Goal: Information Seeking & Learning: Learn about a topic

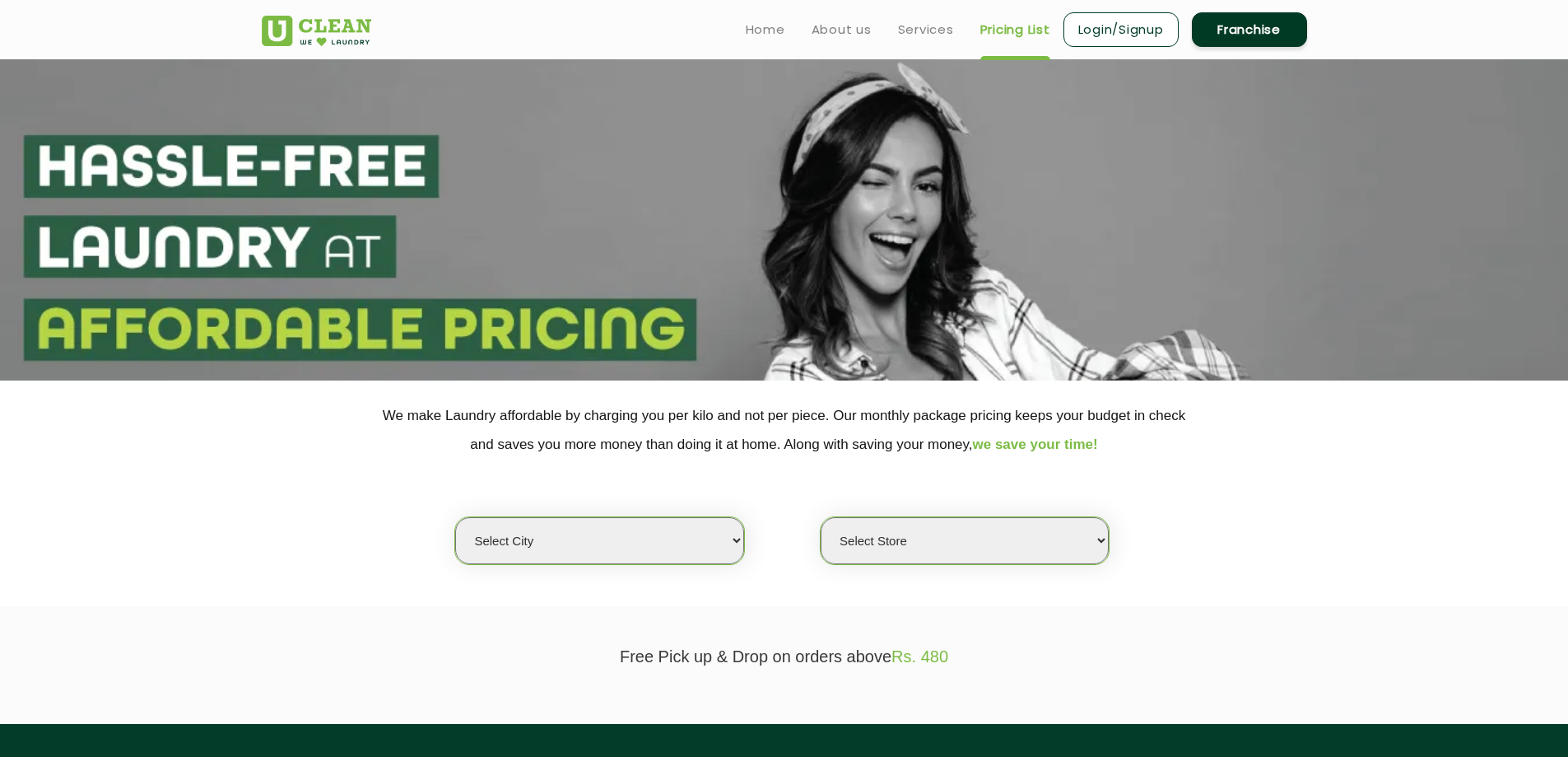
click at [643, 549] on select "Select city [GEOGRAPHIC_DATA] [GEOGRAPHIC_DATA] [GEOGRAPHIC_DATA] [GEOGRAPHIC_D…" at bounding box center [599, 540] width 288 height 47
select select "26"
click at [455, 517] on select "Select city [GEOGRAPHIC_DATA] [GEOGRAPHIC_DATA] [GEOGRAPHIC_DATA] [GEOGRAPHIC_D…" at bounding box center [599, 540] width 288 height 47
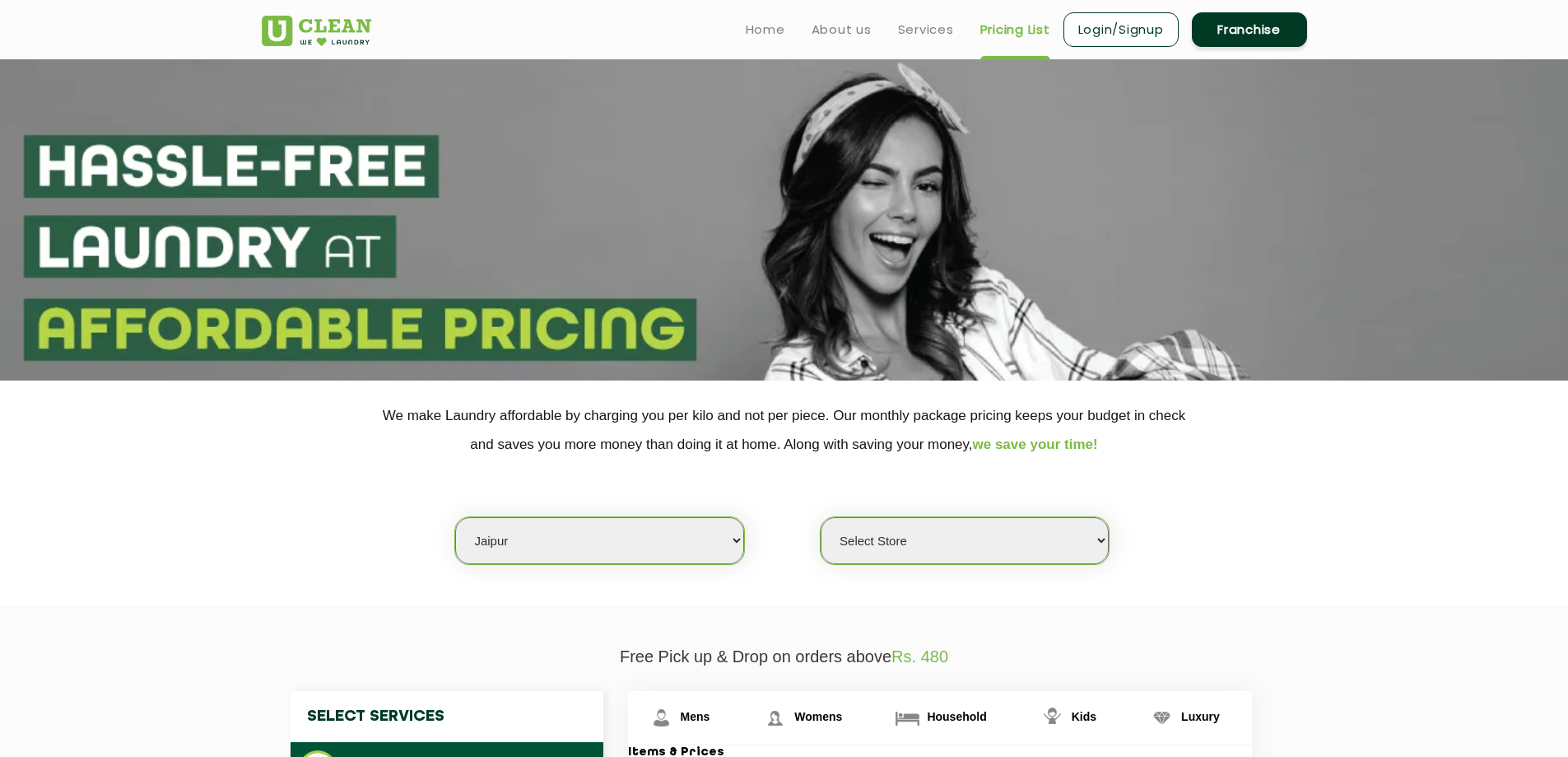
click at [858, 536] on select "Select Store [GEOGRAPHIC_DATA][PERSON_NAME] [GEOGRAPHIC_DATA] [PERSON_NAME][GEO…" at bounding box center [965, 540] width 288 height 47
select select "57"
click at [821, 517] on select "Select Store [GEOGRAPHIC_DATA][PERSON_NAME] [GEOGRAPHIC_DATA] [PERSON_NAME][GEO…" at bounding box center [965, 540] width 288 height 47
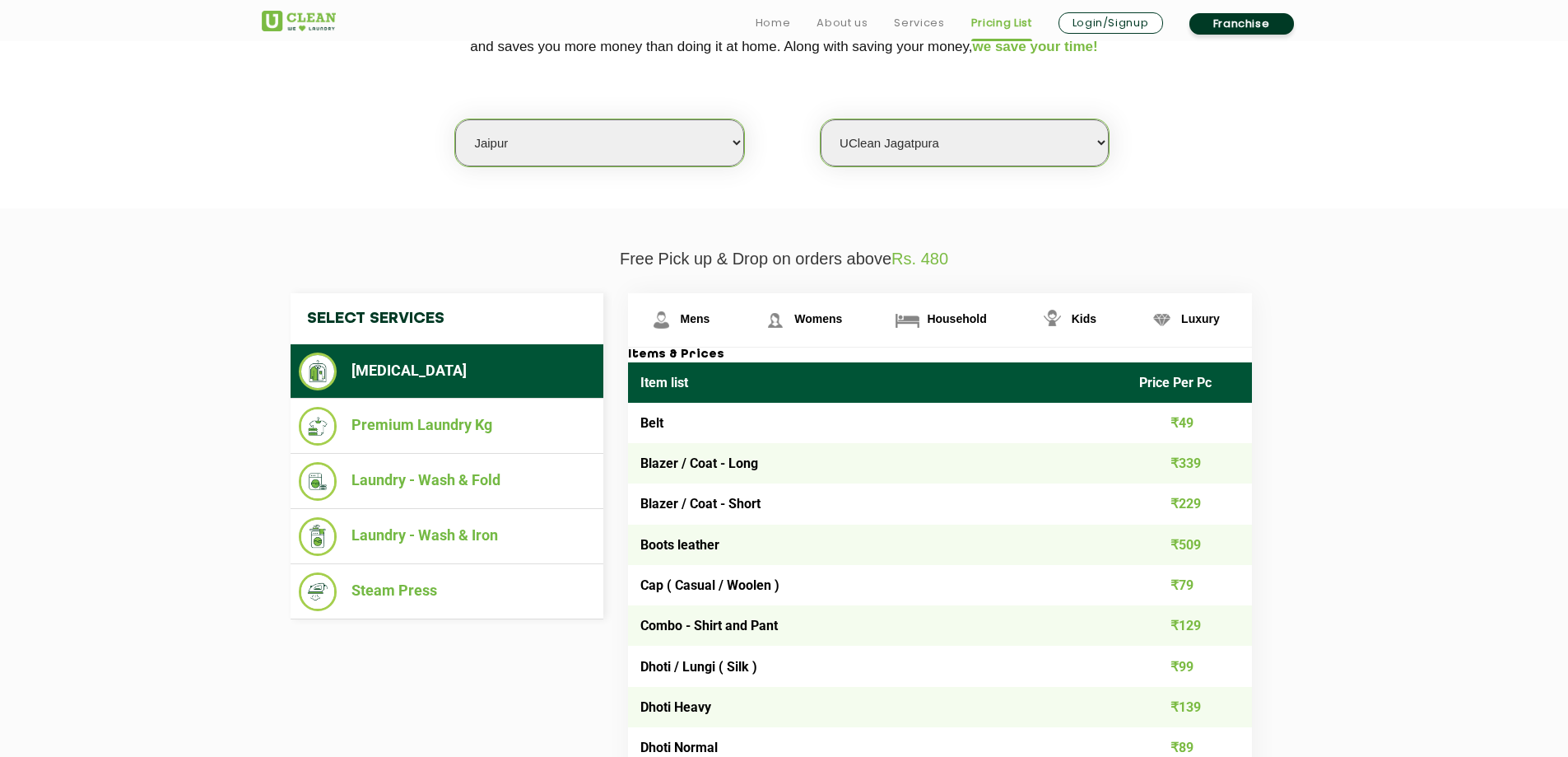
scroll to position [412, 0]
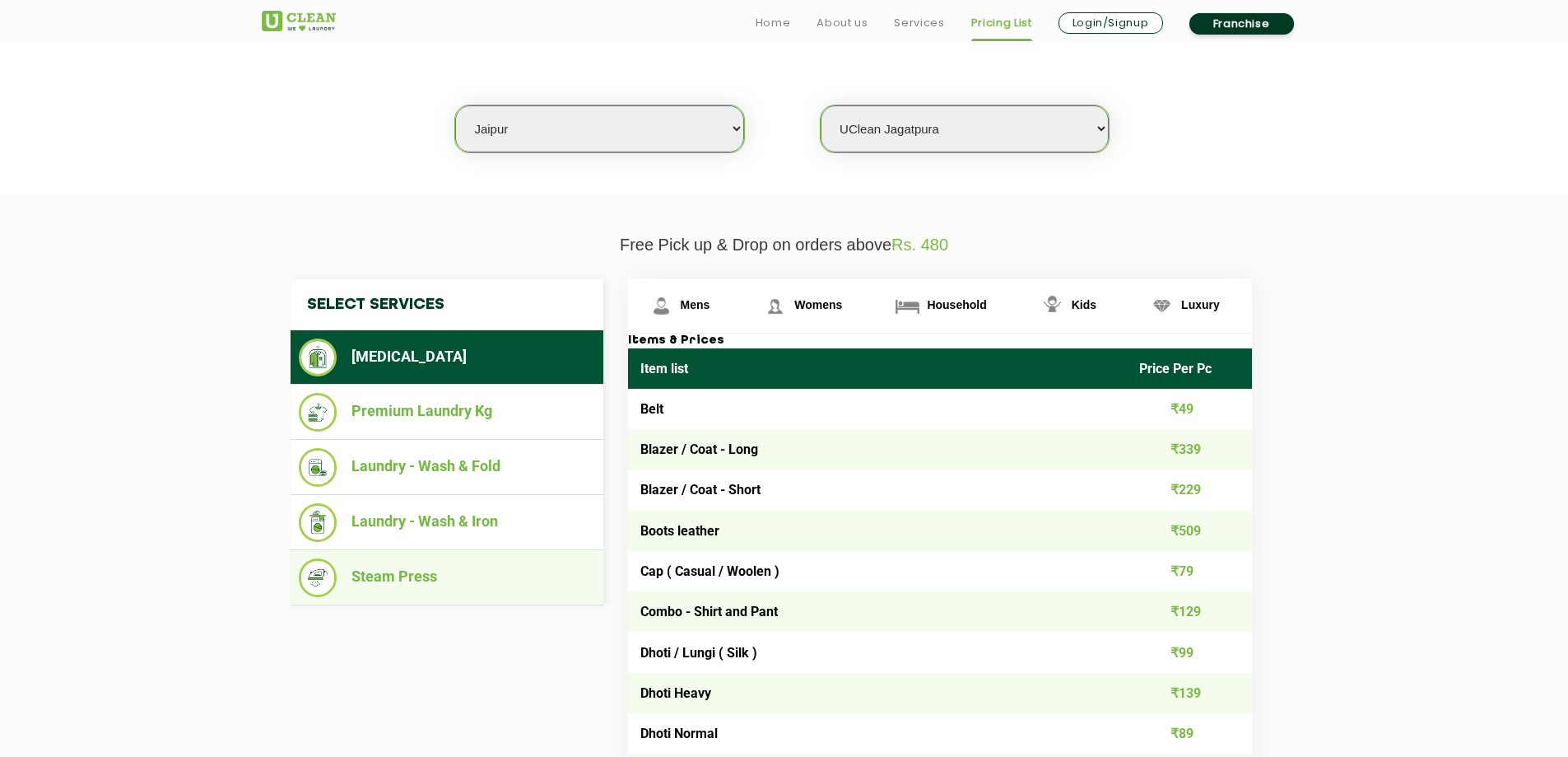
click at [398, 581] on li "Steam Press" at bounding box center [446, 577] width 297 height 38
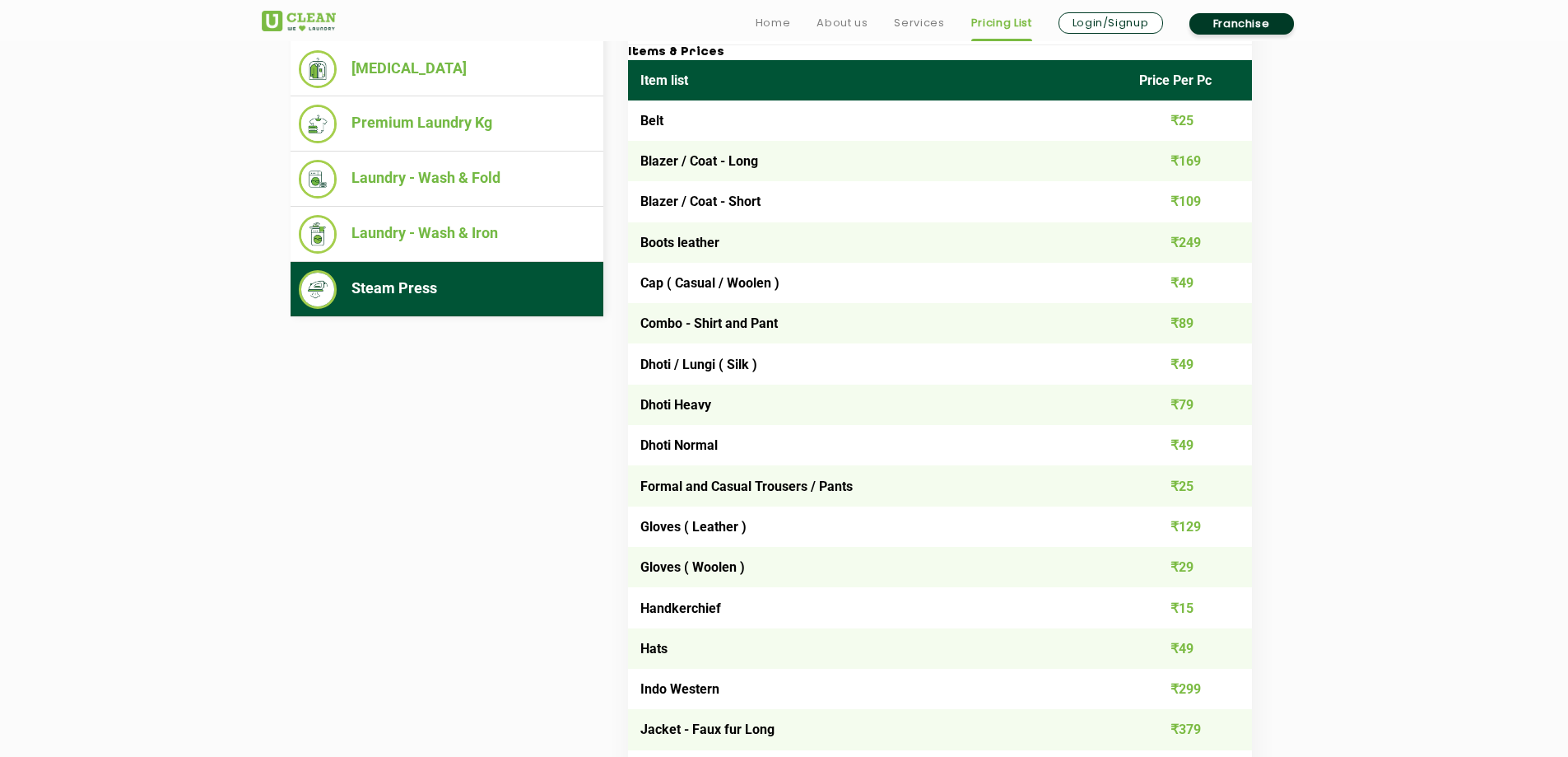
scroll to position [3418, 0]
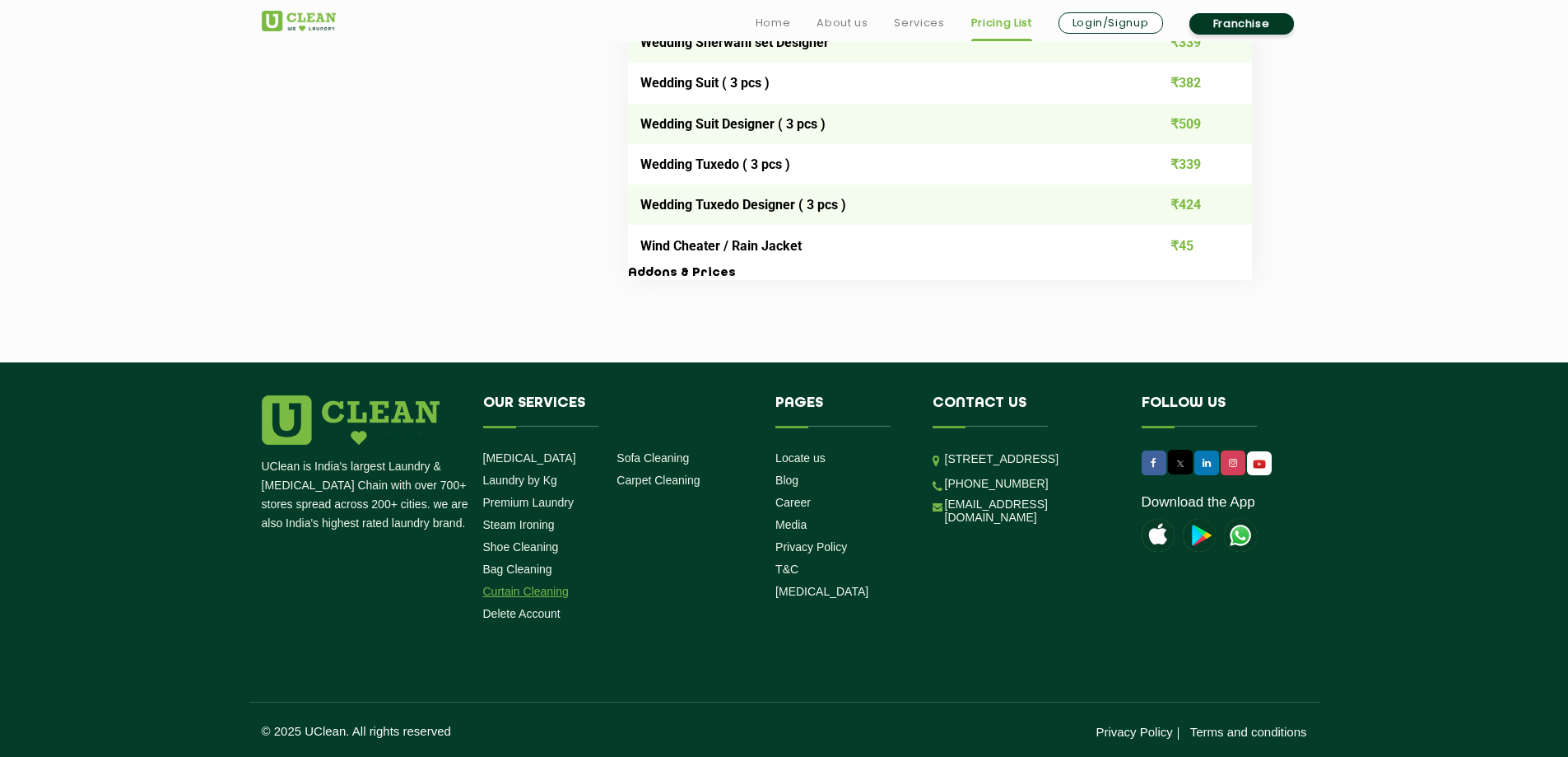
click at [527, 589] on link "Curtain Cleaning" at bounding box center [525, 592] width 85 height 13
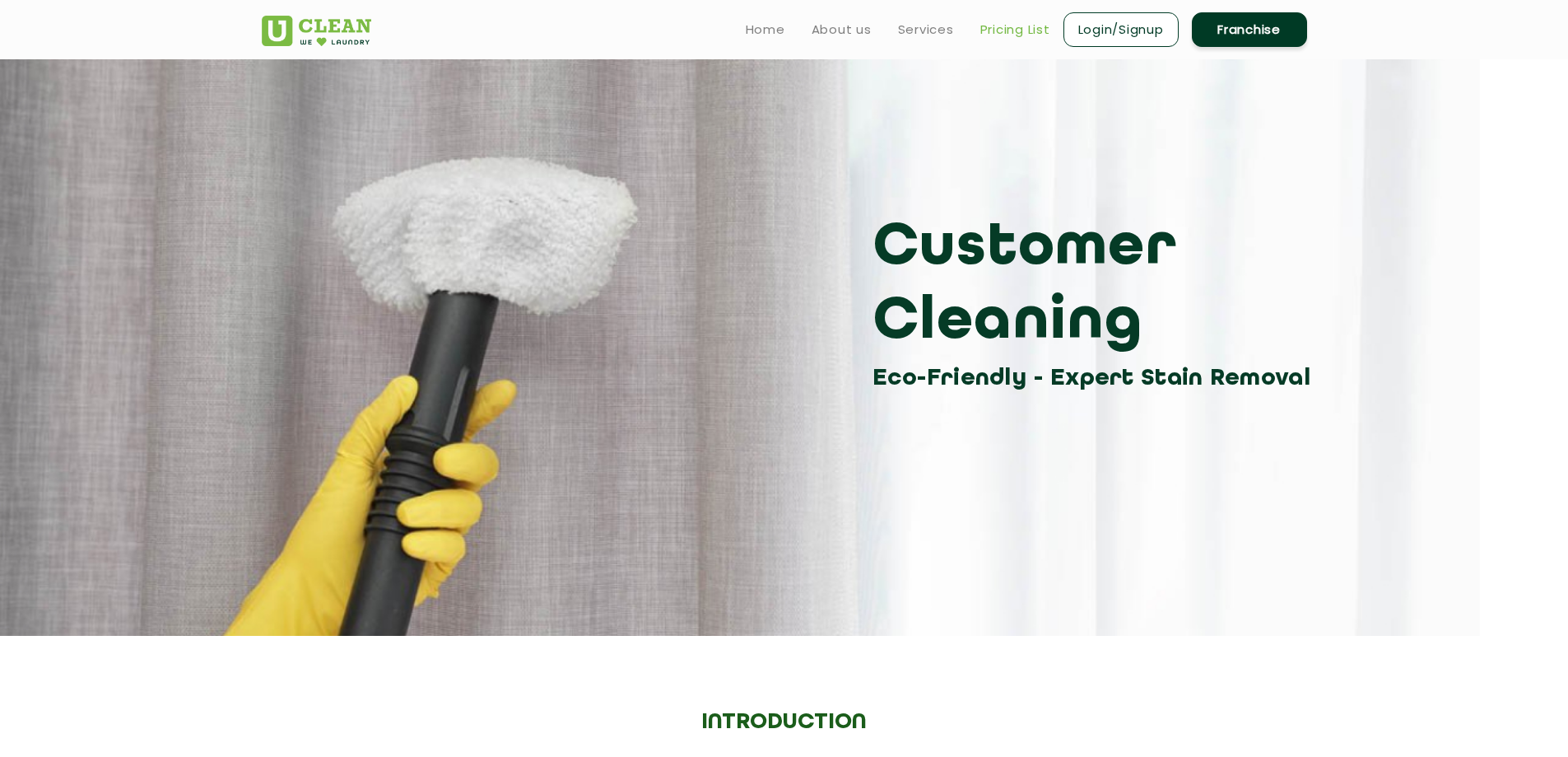
click at [1021, 30] on link "Pricing List" at bounding box center [1015, 30] width 70 height 20
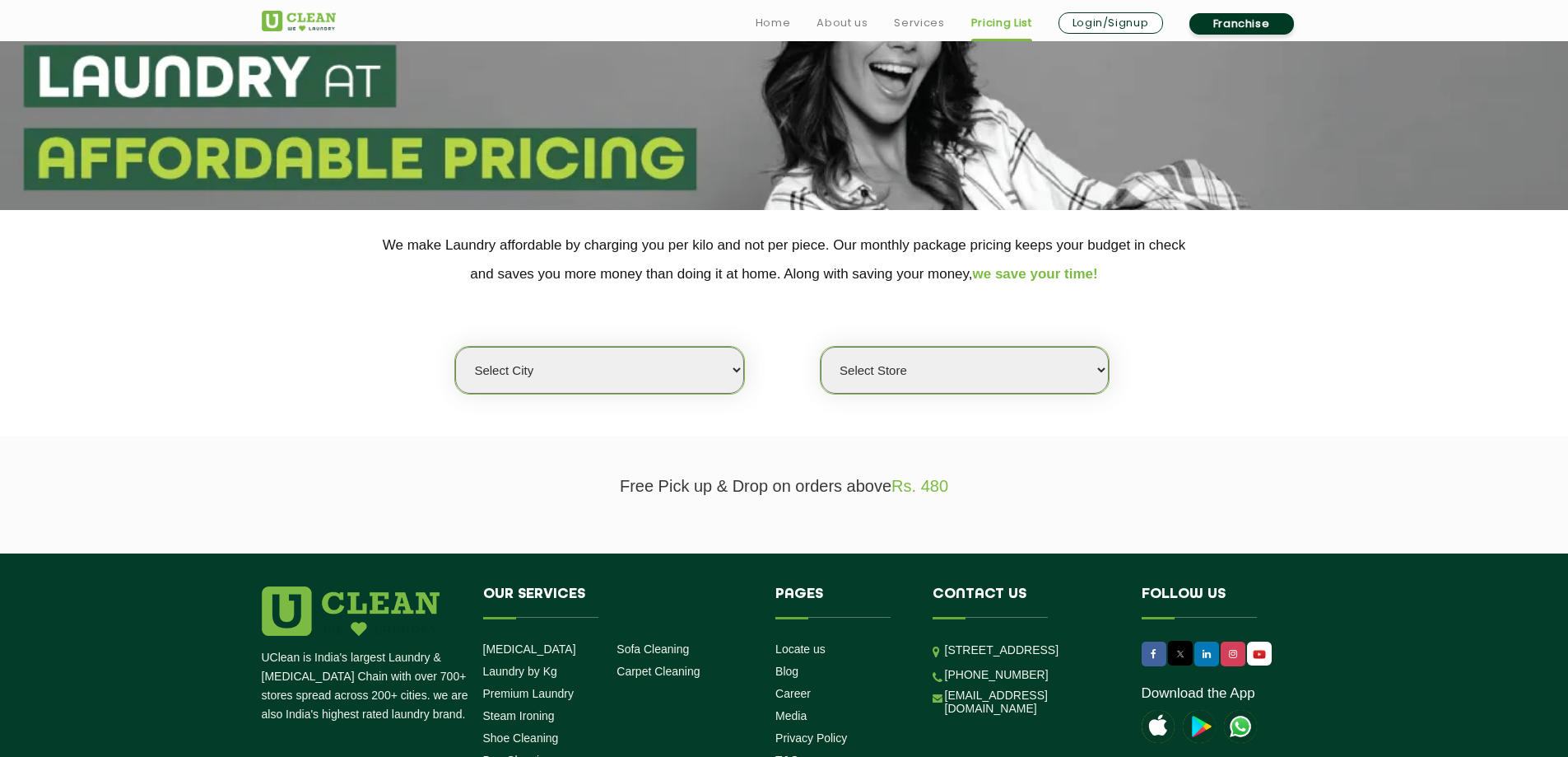
scroll to position [247, 0]
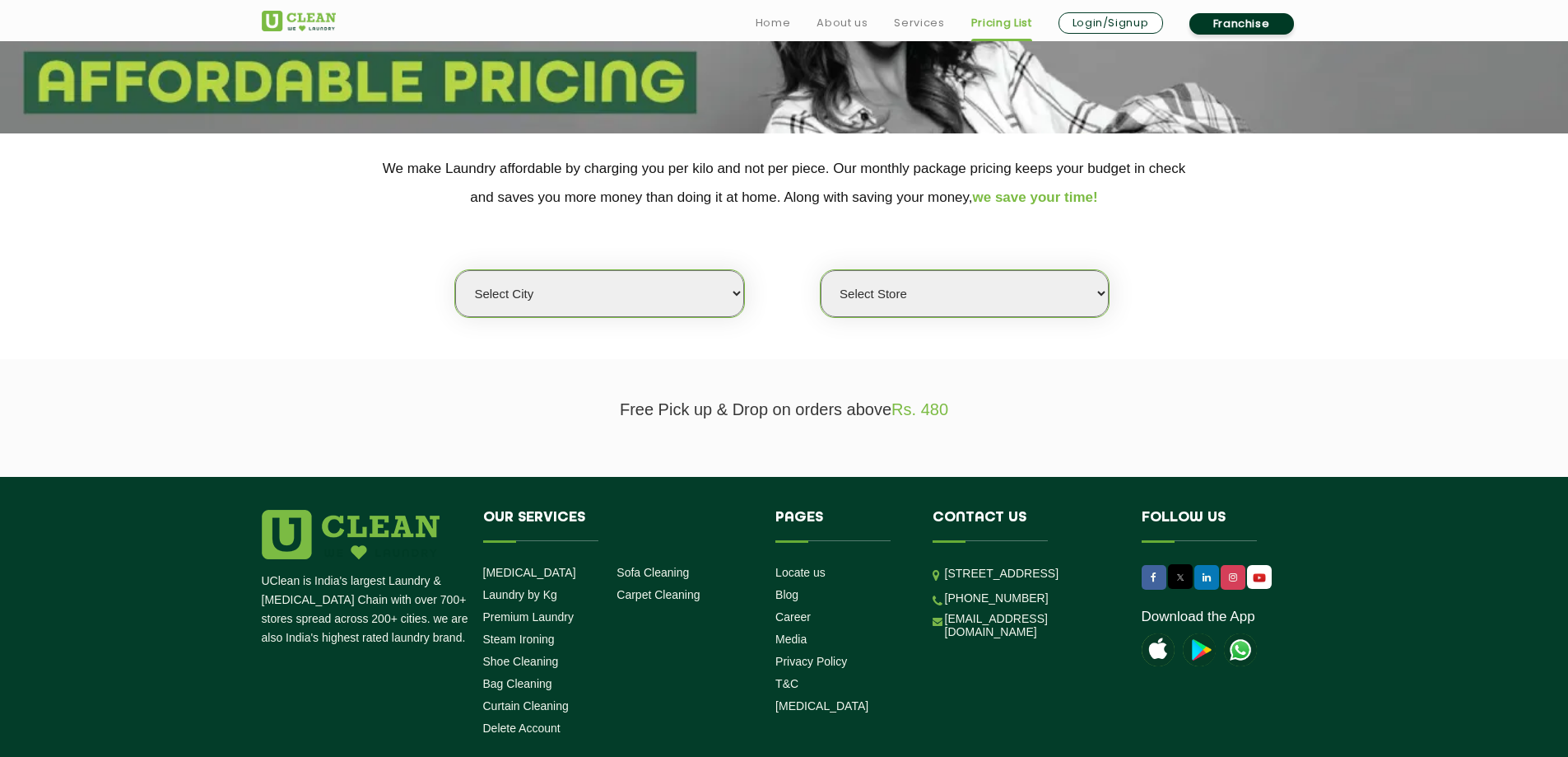
click at [720, 308] on select "Select city [GEOGRAPHIC_DATA] [GEOGRAPHIC_DATA] [GEOGRAPHIC_DATA] [GEOGRAPHIC_D…" at bounding box center [599, 293] width 288 height 47
select select "150"
click at [455, 270] on select "Select city [GEOGRAPHIC_DATA] [GEOGRAPHIC_DATA] [GEOGRAPHIC_DATA] [GEOGRAPHIC_D…" at bounding box center [599, 293] width 288 height 47
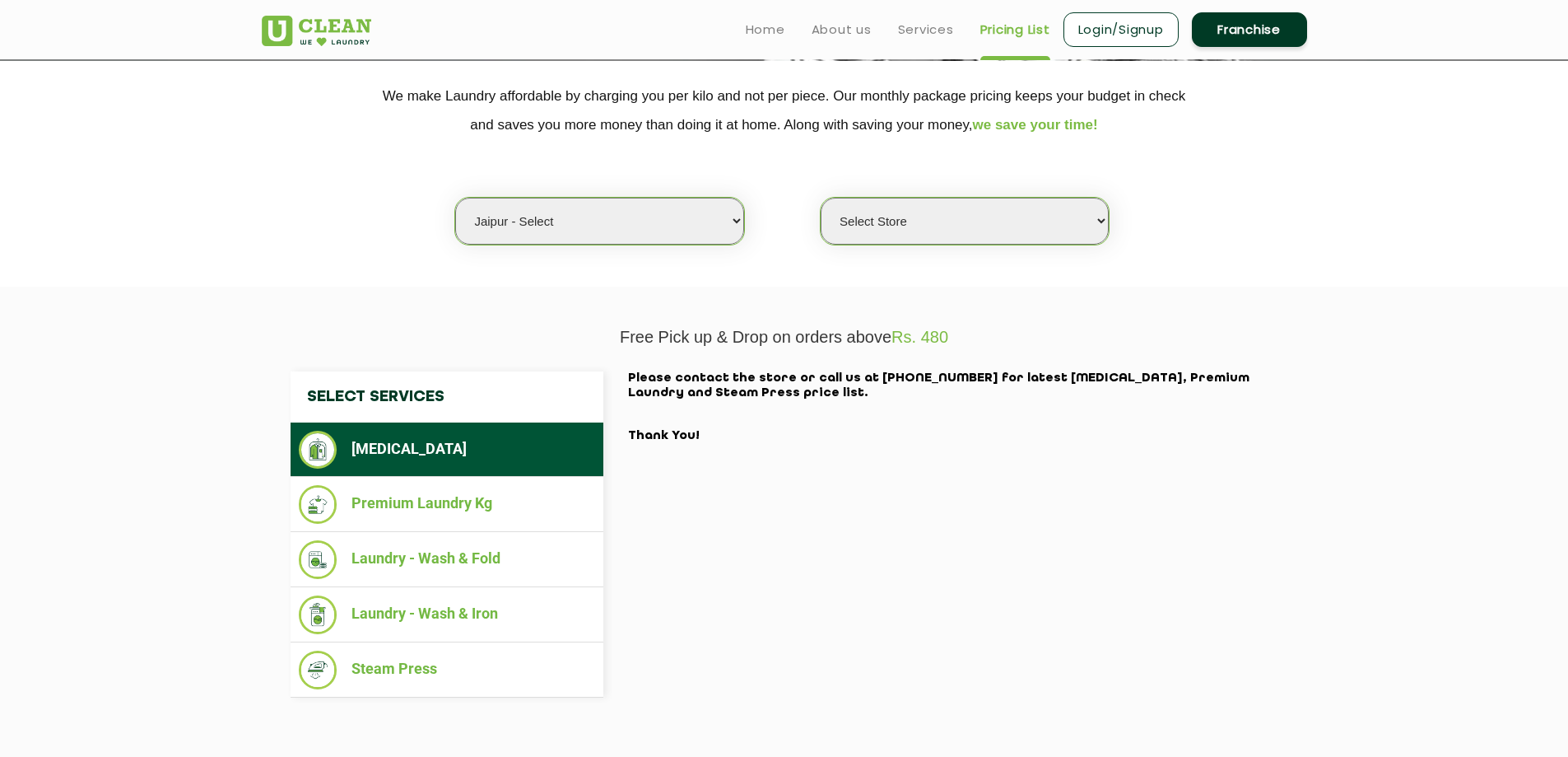
scroll to position [292, 0]
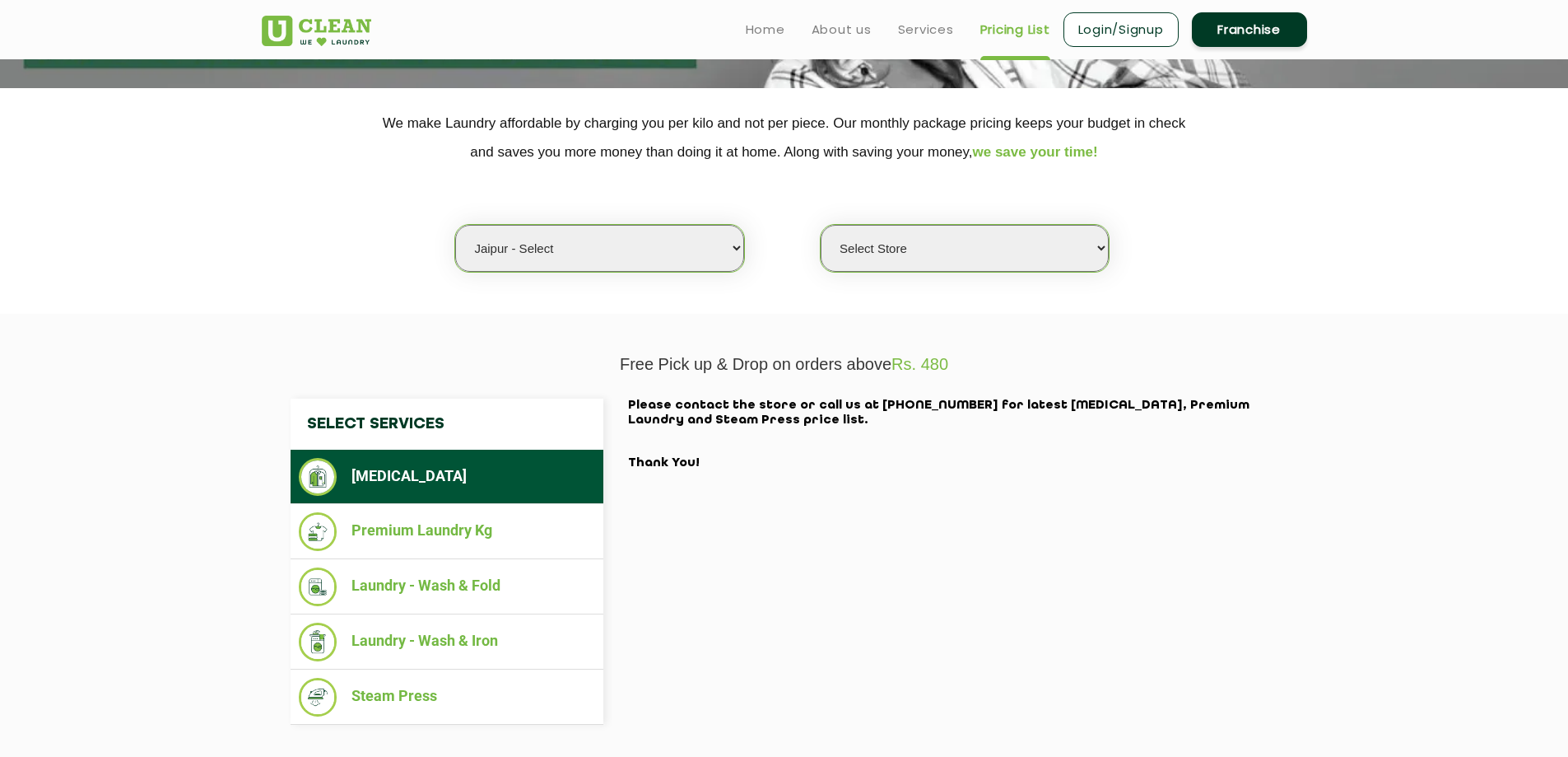
click at [901, 247] on select "Select Store UClean Select Mansarovar" at bounding box center [965, 248] width 288 height 47
select select "203"
click at [821, 225] on select "Select Store UClean Select Mansarovar" at bounding box center [965, 248] width 288 height 47
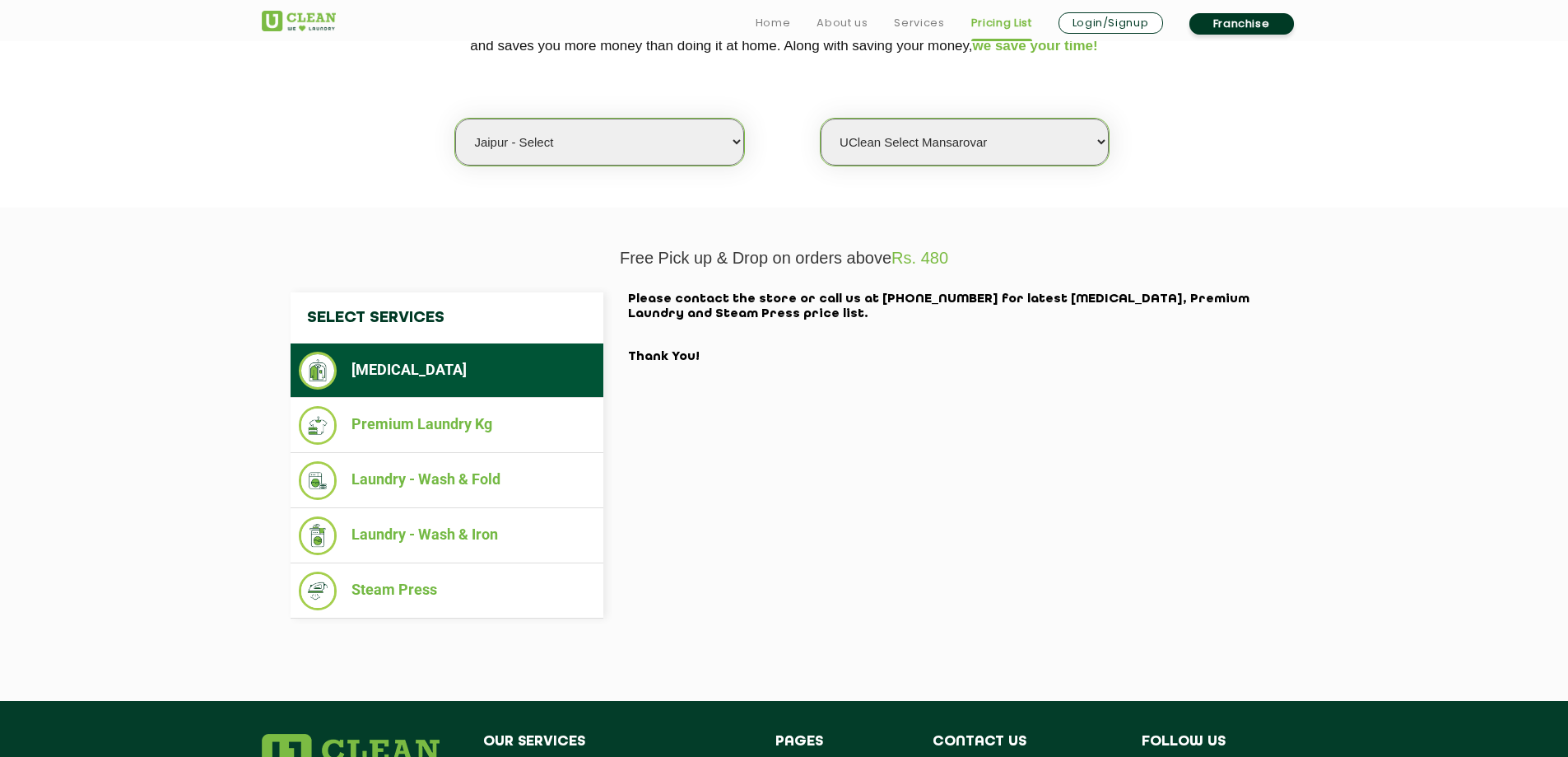
scroll to position [540, 0]
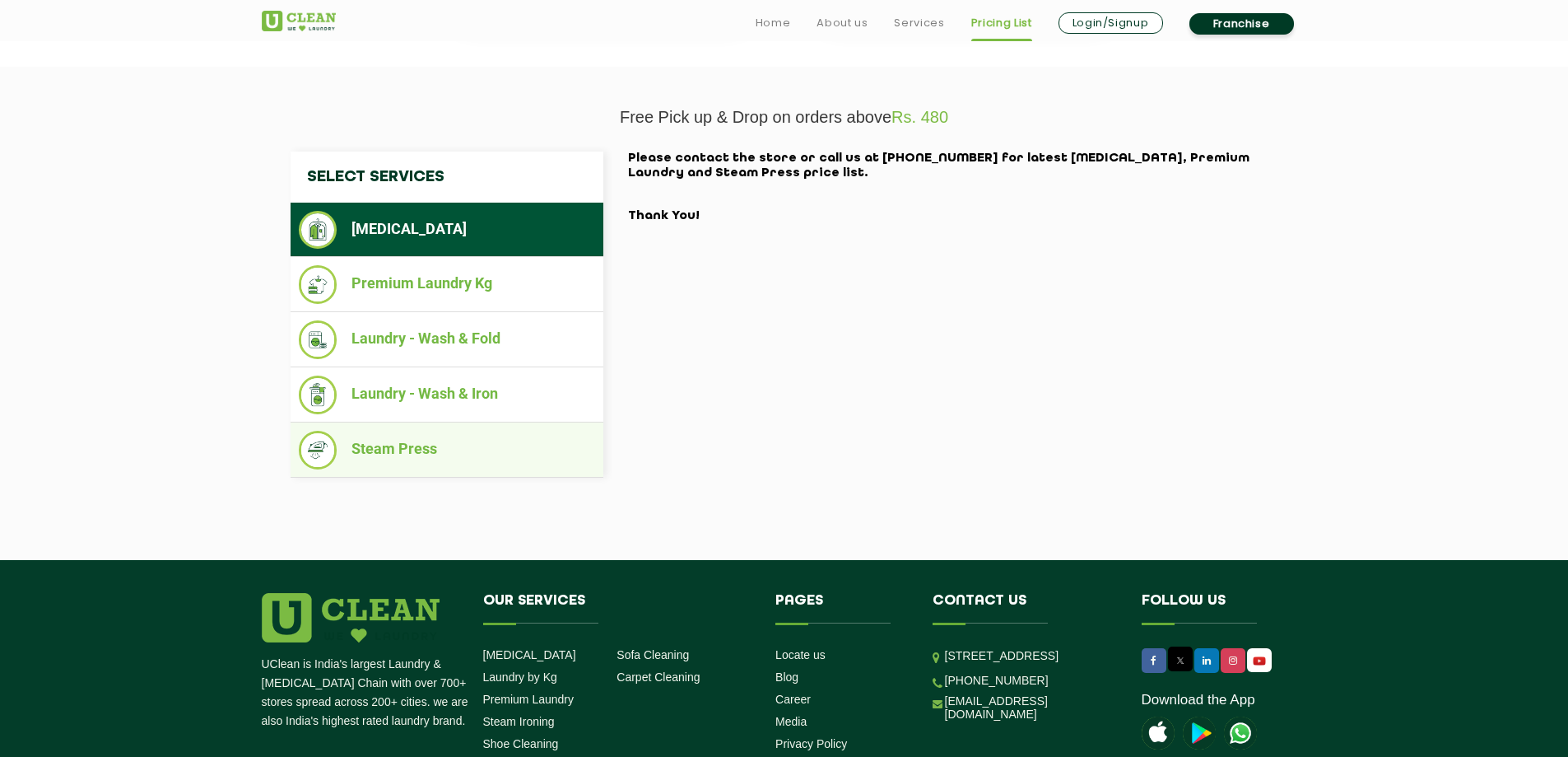
click at [386, 448] on li "Steam Press" at bounding box center [446, 450] width 297 height 38
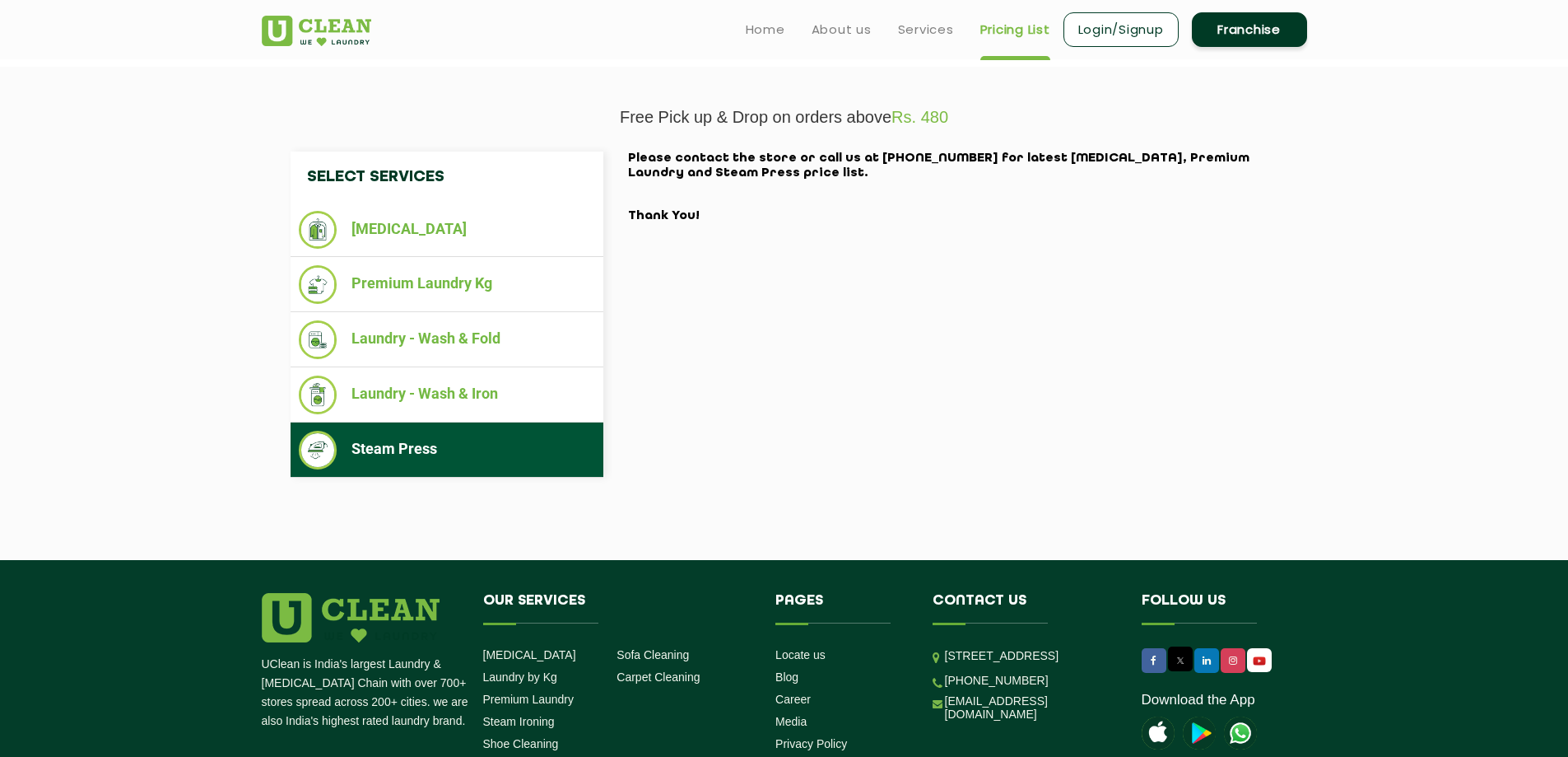
scroll to position [292, 0]
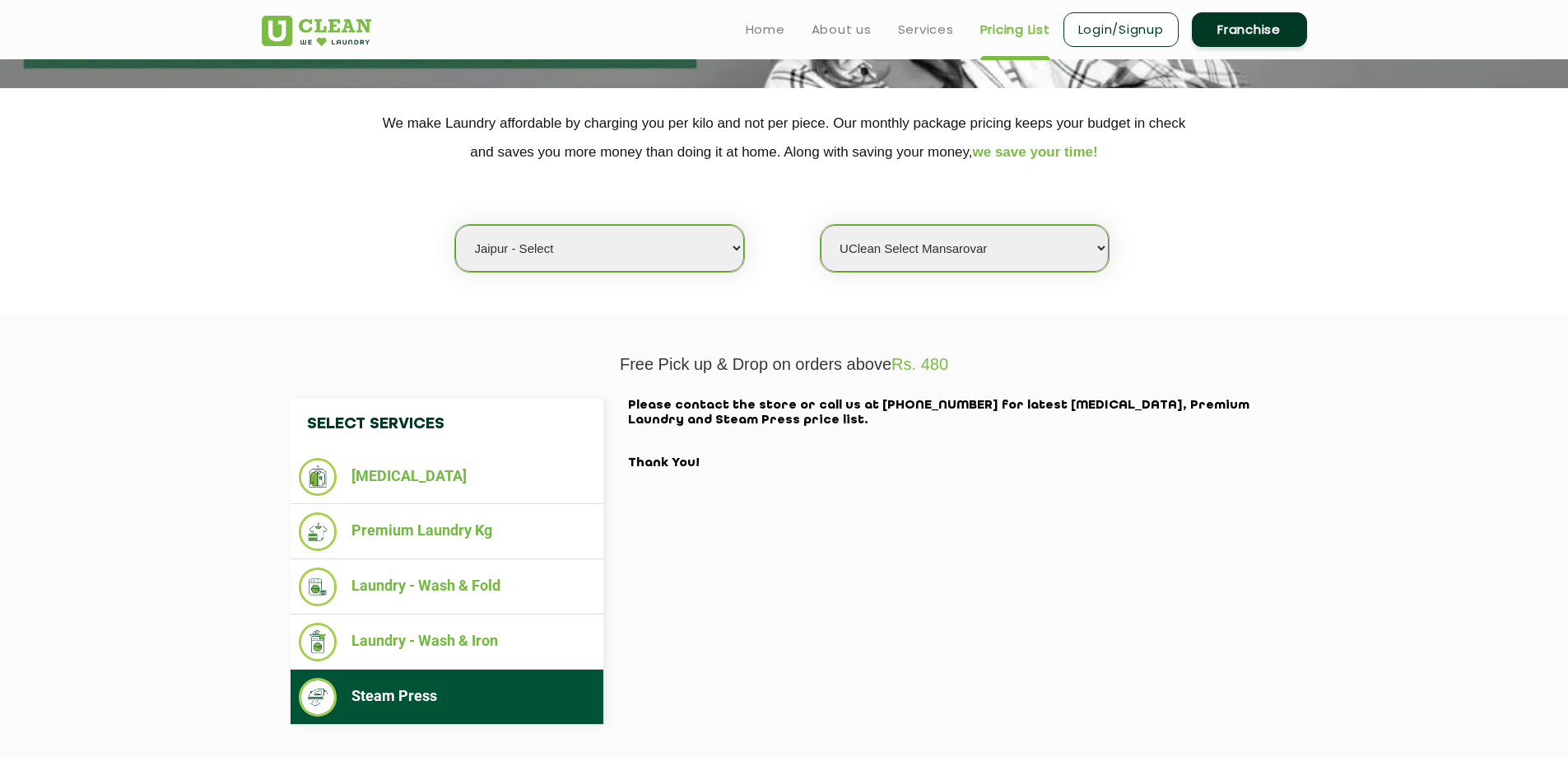
click at [949, 258] on select "Select Store UClean Select Mansarovar" at bounding box center [965, 248] width 288 height 47
click at [696, 251] on select "Select city [GEOGRAPHIC_DATA] [GEOGRAPHIC_DATA] [GEOGRAPHIC_DATA] [GEOGRAPHIC_D…" at bounding box center [599, 248] width 288 height 47
select select "26"
click at [455, 225] on select "Select city [GEOGRAPHIC_DATA] [GEOGRAPHIC_DATA] [GEOGRAPHIC_DATA] [GEOGRAPHIC_D…" at bounding box center [599, 248] width 288 height 47
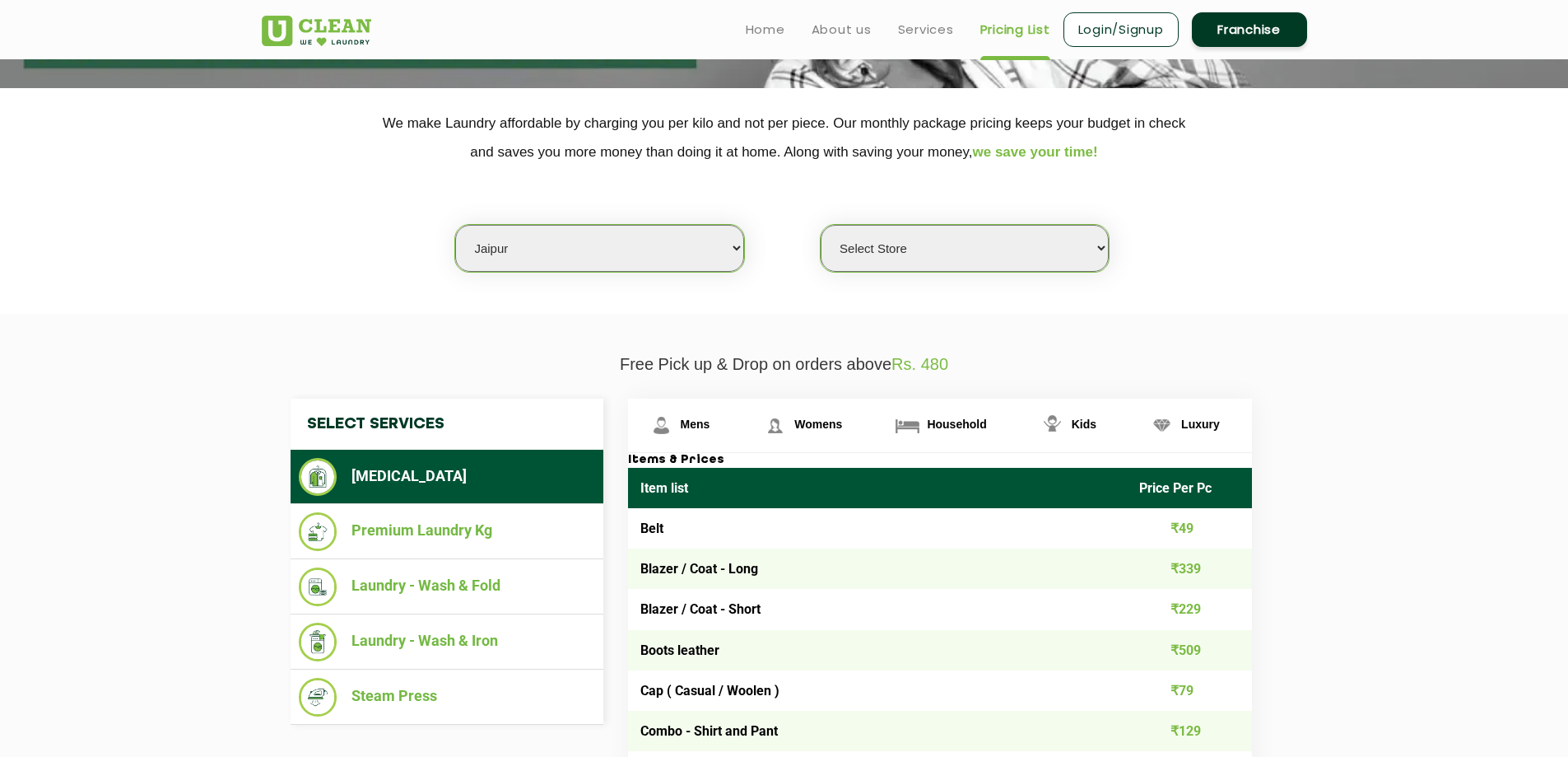
click at [925, 254] on select "Select Store [GEOGRAPHIC_DATA][PERSON_NAME] [GEOGRAPHIC_DATA] [PERSON_NAME][GEO…" at bounding box center [965, 248] width 288 height 47
select select "57"
click at [821, 225] on select "Select Store [GEOGRAPHIC_DATA][PERSON_NAME] [GEOGRAPHIC_DATA] [PERSON_NAME][GEO…" at bounding box center [965, 248] width 288 height 47
click at [927, 423] on span "Household" at bounding box center [956, 425] width 60 height 13
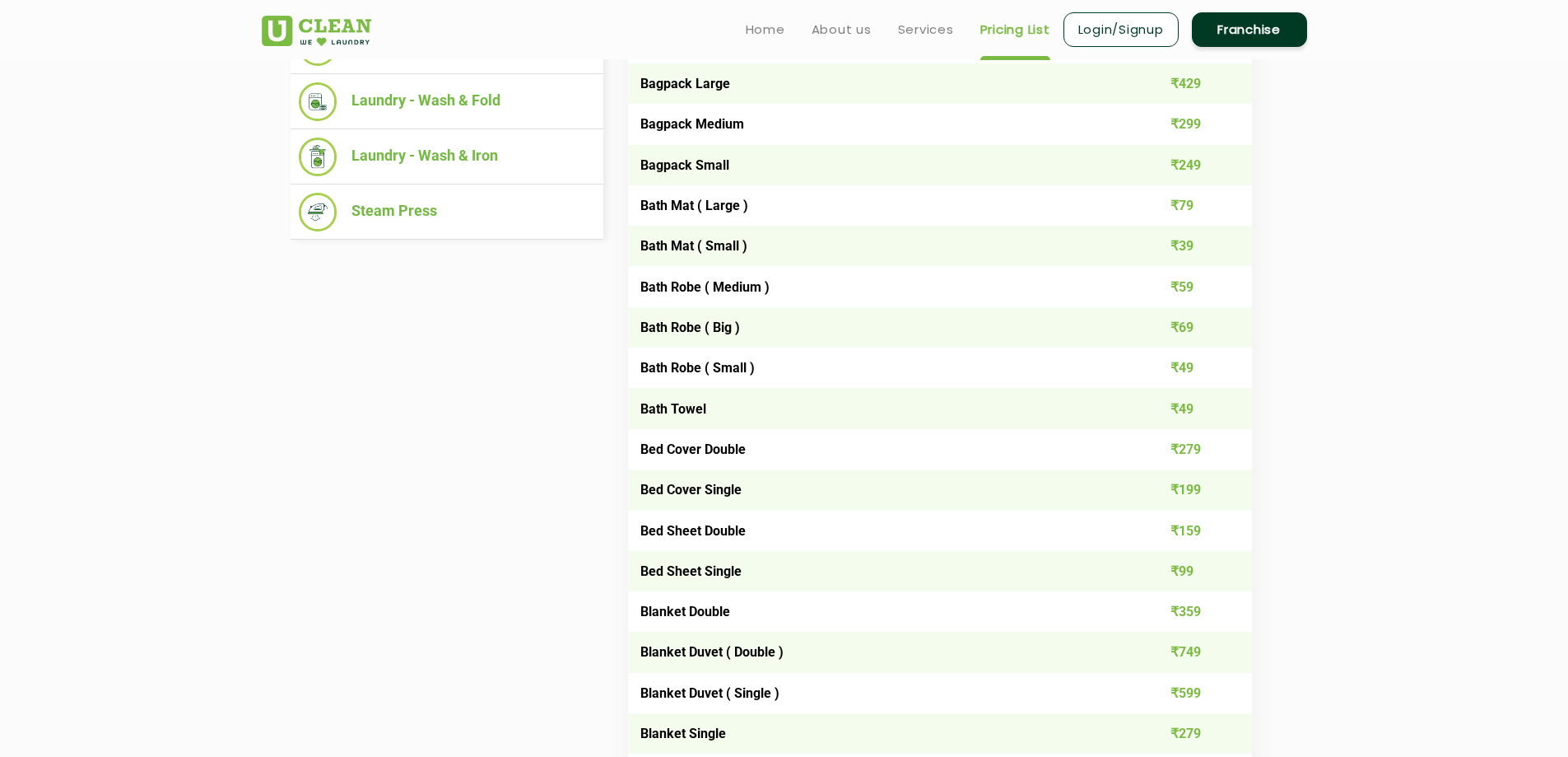
scroll to position [457, 0]
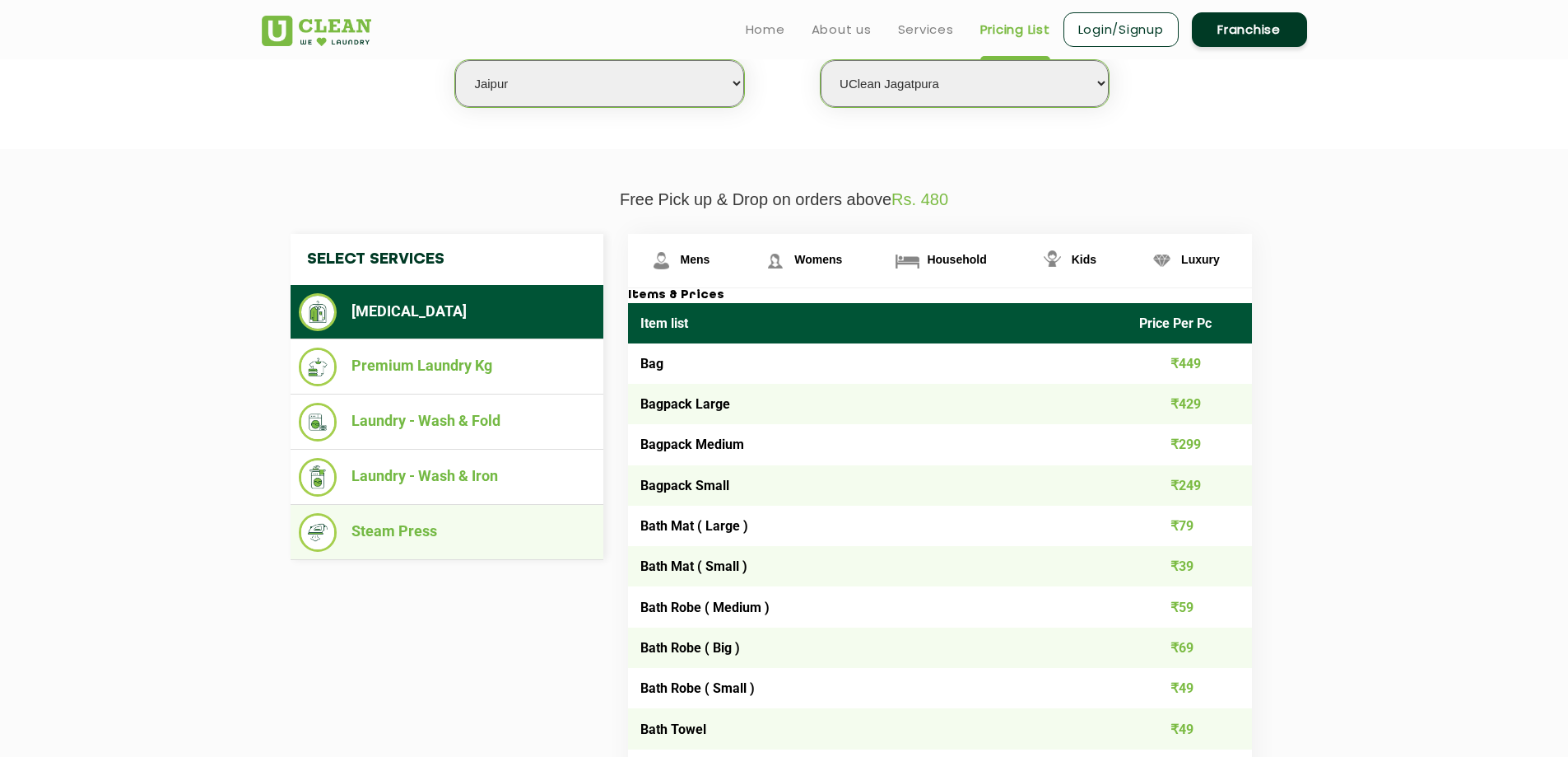
click at [397, 528] on li "Steam Press" at bounding box center [446, 532] width 297 height 38
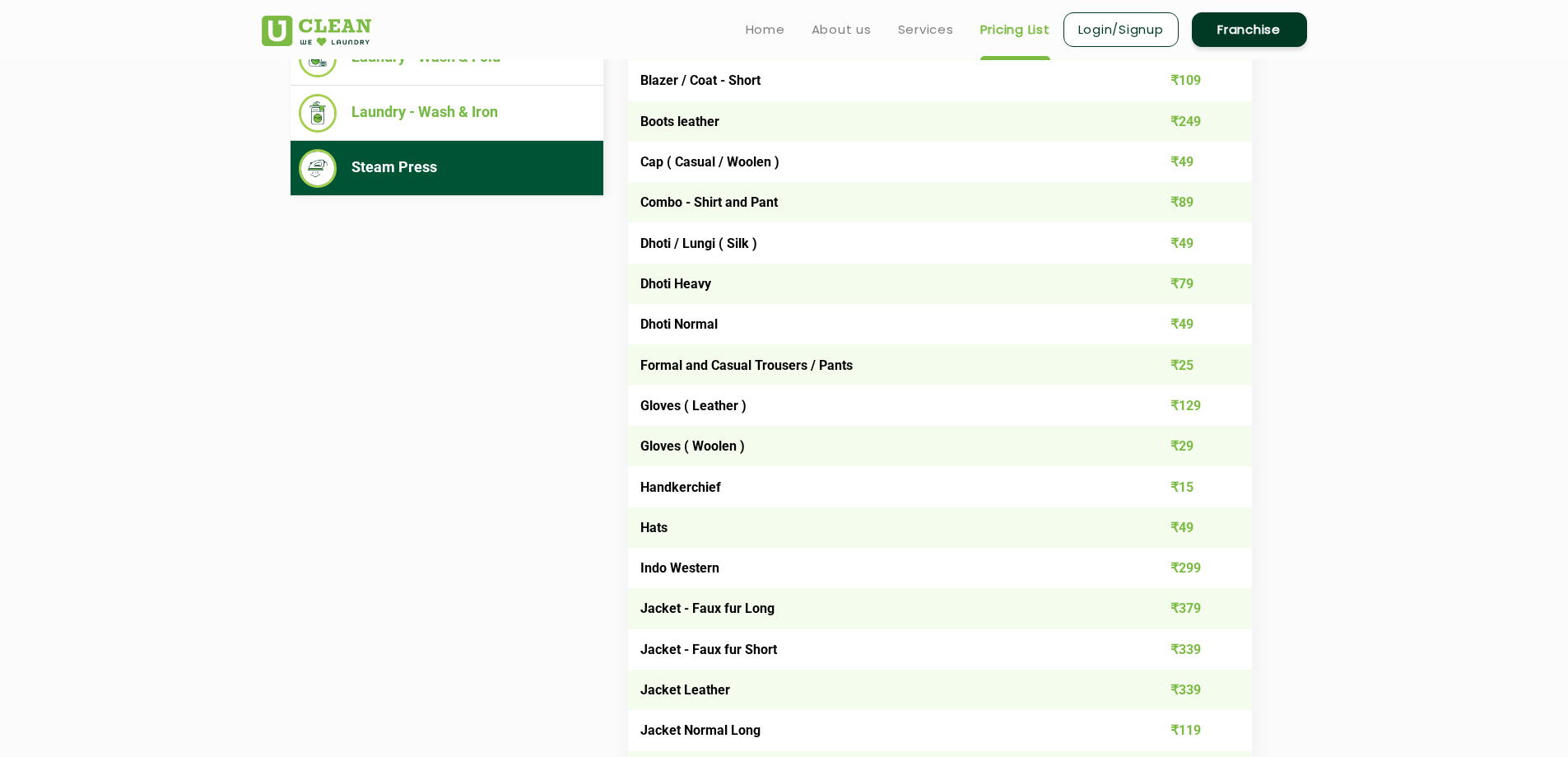
scroll to position [540, 0]
